Goal: Task Accomplishment & Management: Complete application form

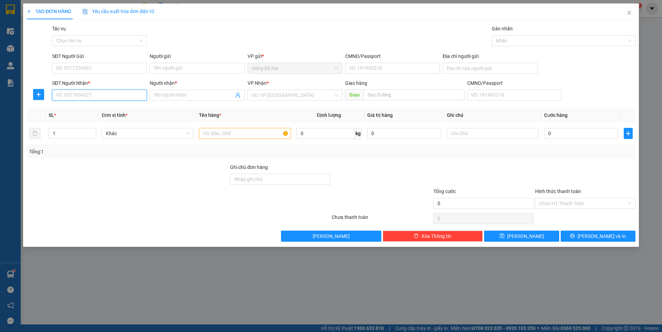
click at [95, 93] on input "SĐT Người Nhận *" at bounding box center [99, 95] width 95 height 11
type input "0989623435"
click at [99, 110] on div "0989623435 - thầy_Quảng" at bounding box center [99, 109] width 86 height 8
type input "thầy_Quảng"
type input "0989623435"
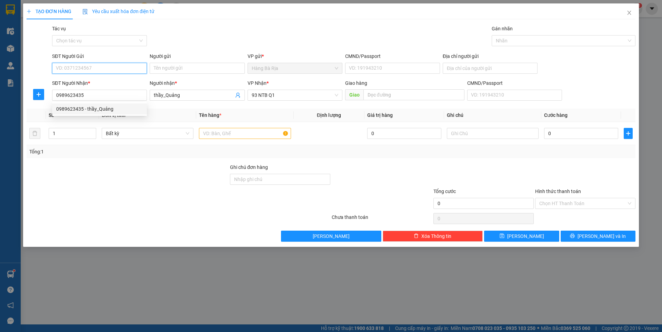
click at [117, 69] on input "SĐT Người Gửi" at bounding box center [99, 68] width 95 height 11
click at [94, 83] on div "0947162848 - [PERSON_NAME]" at bounding box center [99, 82] width 86 height 8
type input "0947162848"
type input "Tuấn"
click at [244, 133] on input "text" at bounding box center [245, 133] width 92 height 11
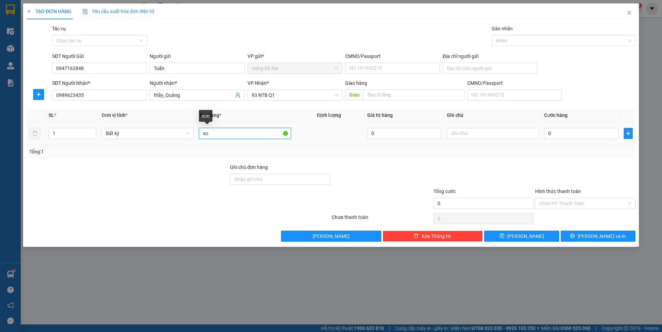
type input "x"
type input "X"
type input "XOP"
click at [590, 131] on input "0" at bounding box center [581, 133] width 74 height 11
type input "6"
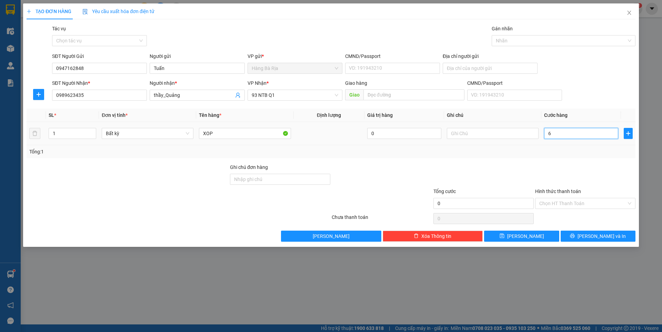
type input "6"
type input "60"
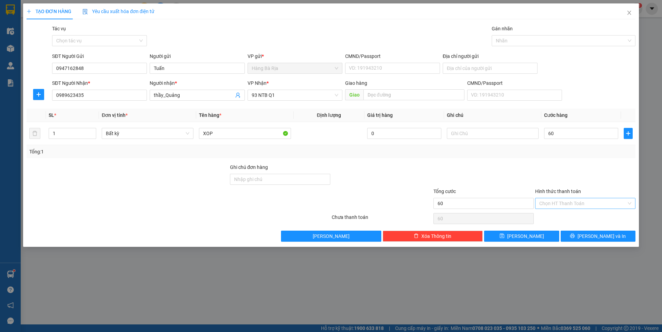
click at [596, 204] on input "Hình thức thanh toán" at bounding box center [582, 203] width 87 height 10
type input "60.000"
click at [561, 215] on div "Tại văn phòng" at bounding box center [585, 217] width 92 height 8
type input "0"
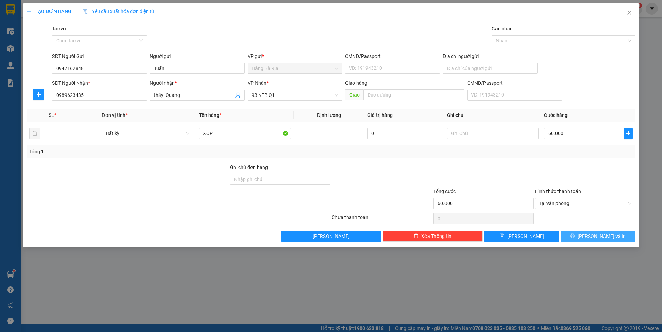
drag, startPoint x: 583, startPoint y: 237, endPoint x: 588, endPoint y: 236, distance: 4.9
click at [584, 236] on button "[PERSON_NAME] và In" at bounding box center [597, 236] width 75 height 11
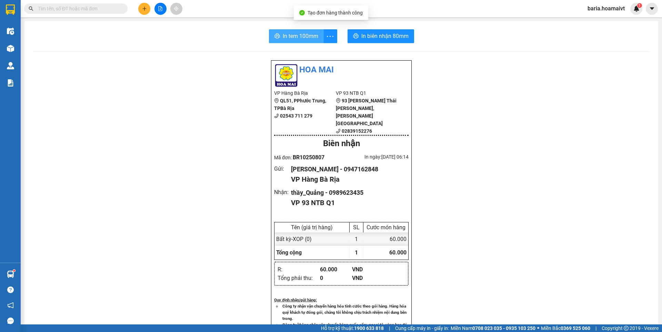
click at [277, 31] on button "In tem 100mm" at bounding box center [296, 36] width 55 height 14
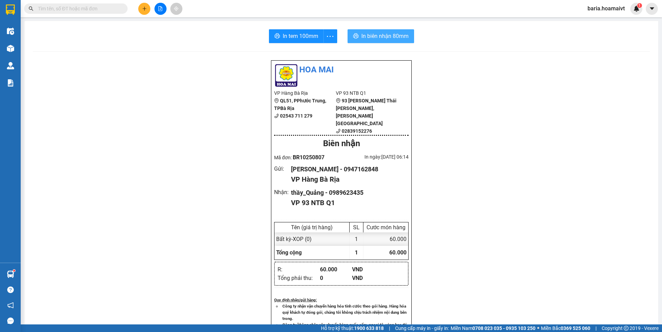
click at [387, 36] on span "In biên nhận 80mm" at bounding box center [384, 36] width 47 height 9
click at [110, 7] on input "text" at bounding box center [78, 9] width 81 height 8
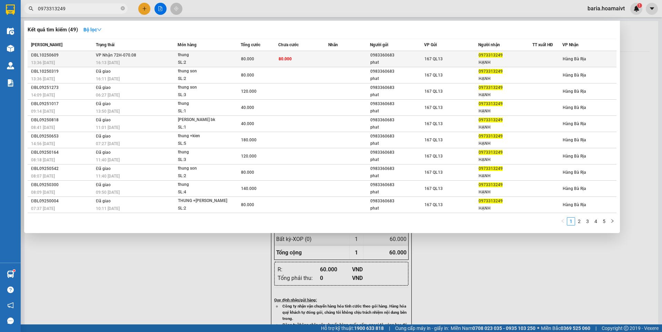
type input "0973313249"
click at [468, 59] on div "167 QL13" at bounding box center [450, 59] width 53 height 8
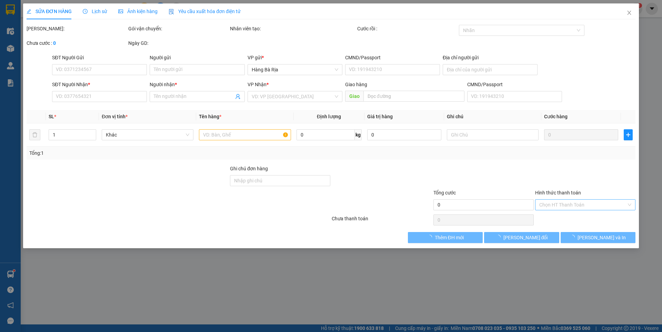
click at [565, 205] on input "Hình thức thanh toán" at bounding box center [582, 205] width 87 height 10
click at [557, 218] on div "Tại văn phòng" at bounding box center [585, 219] width 92 height 8
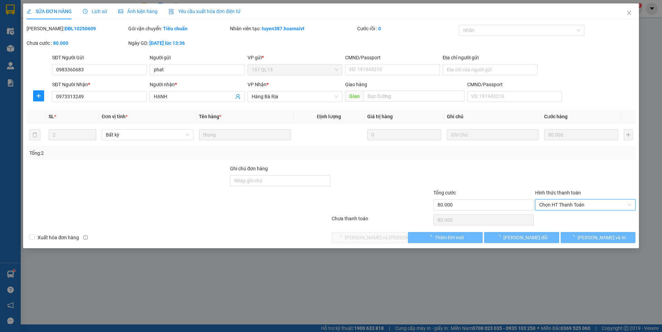
type input "0983360683"
type input "phat"
type input "0973313249"
type input "HẠNH"
type input "80.000"
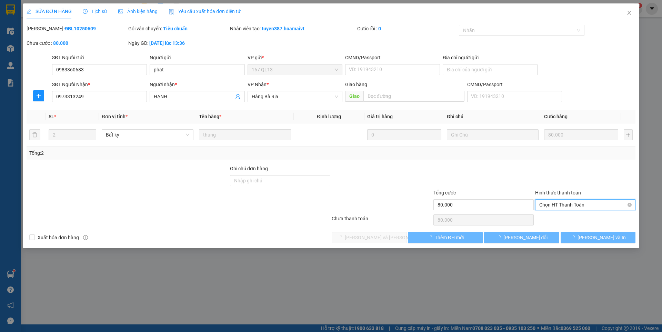
click at [590, 201] on span "Chọn HT Thanh Toán" at bounding box center [585, 205] width 92 height 10
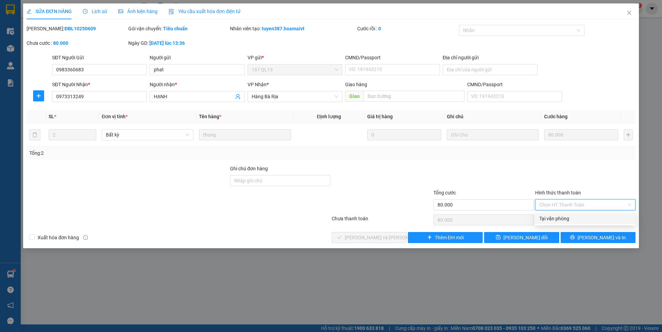
click at [545, 219] on div "Tại văn phòng" at bounding box center [585, 219] width 92 height 8
type input "0"
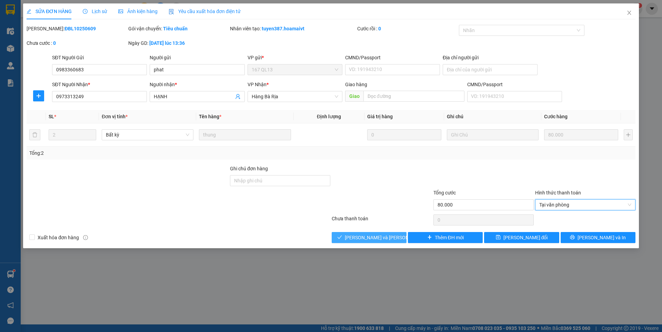
click at [361, 237] on span "[PERSON_NAME] và [PERSON_NAME] hàng" at bounding box center [391, 238] width 93 height 8
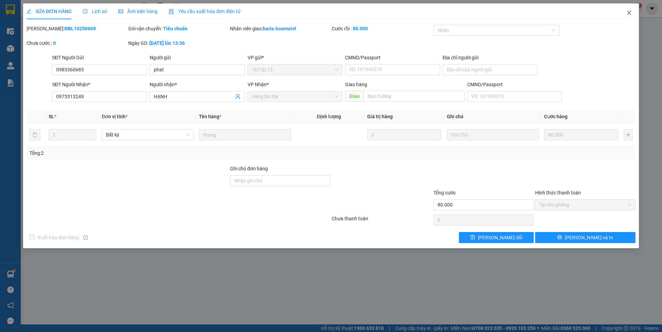
click at [628, 10] on icon "close" at bounding box center [629, 13] width 6 height 6
